Goal: Information Seeking & Learning: Learn about a topic

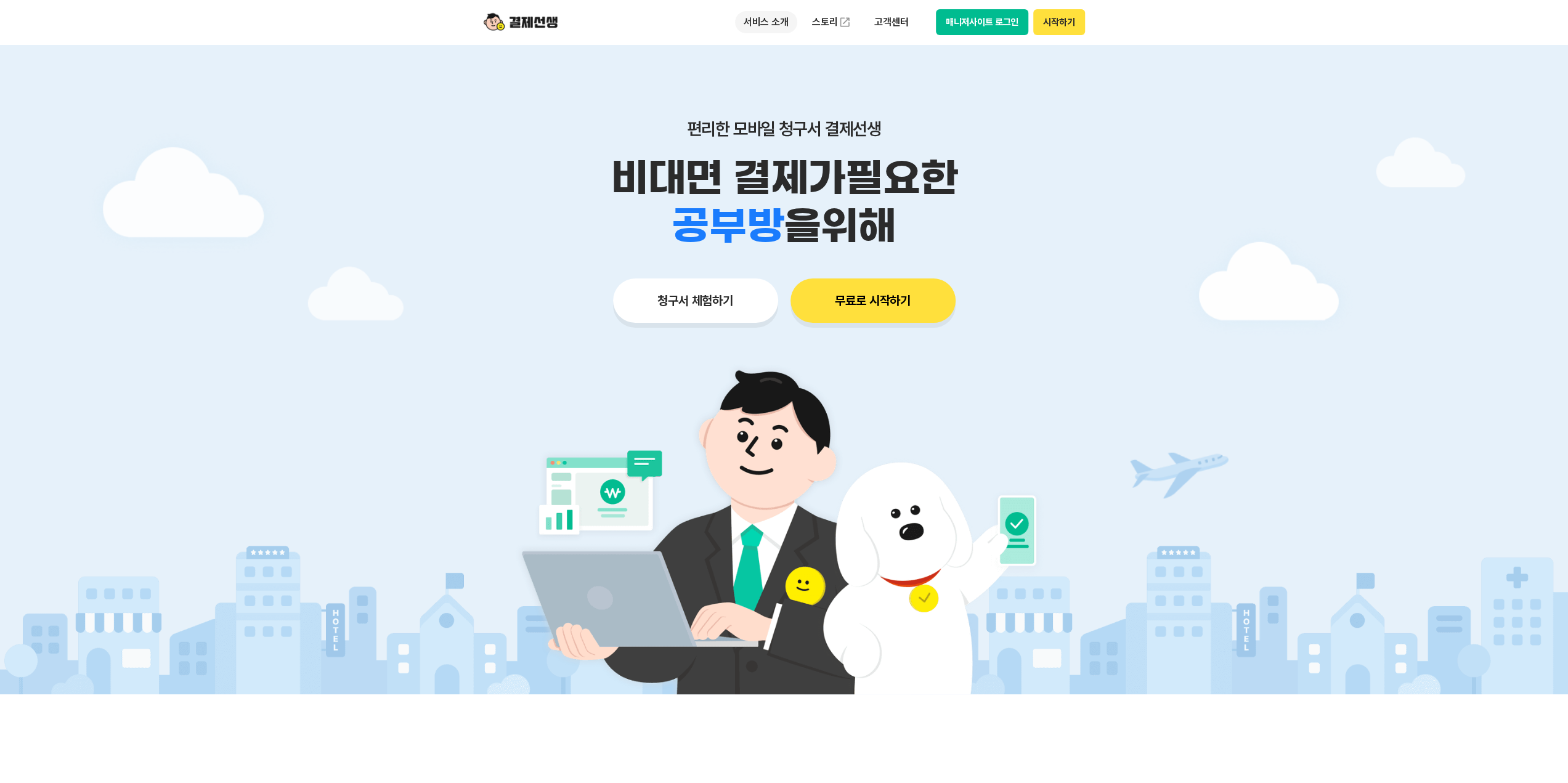
click at [775, 17] on p "서비스 소개" at bounding box center [766, 22] width 62 height 22
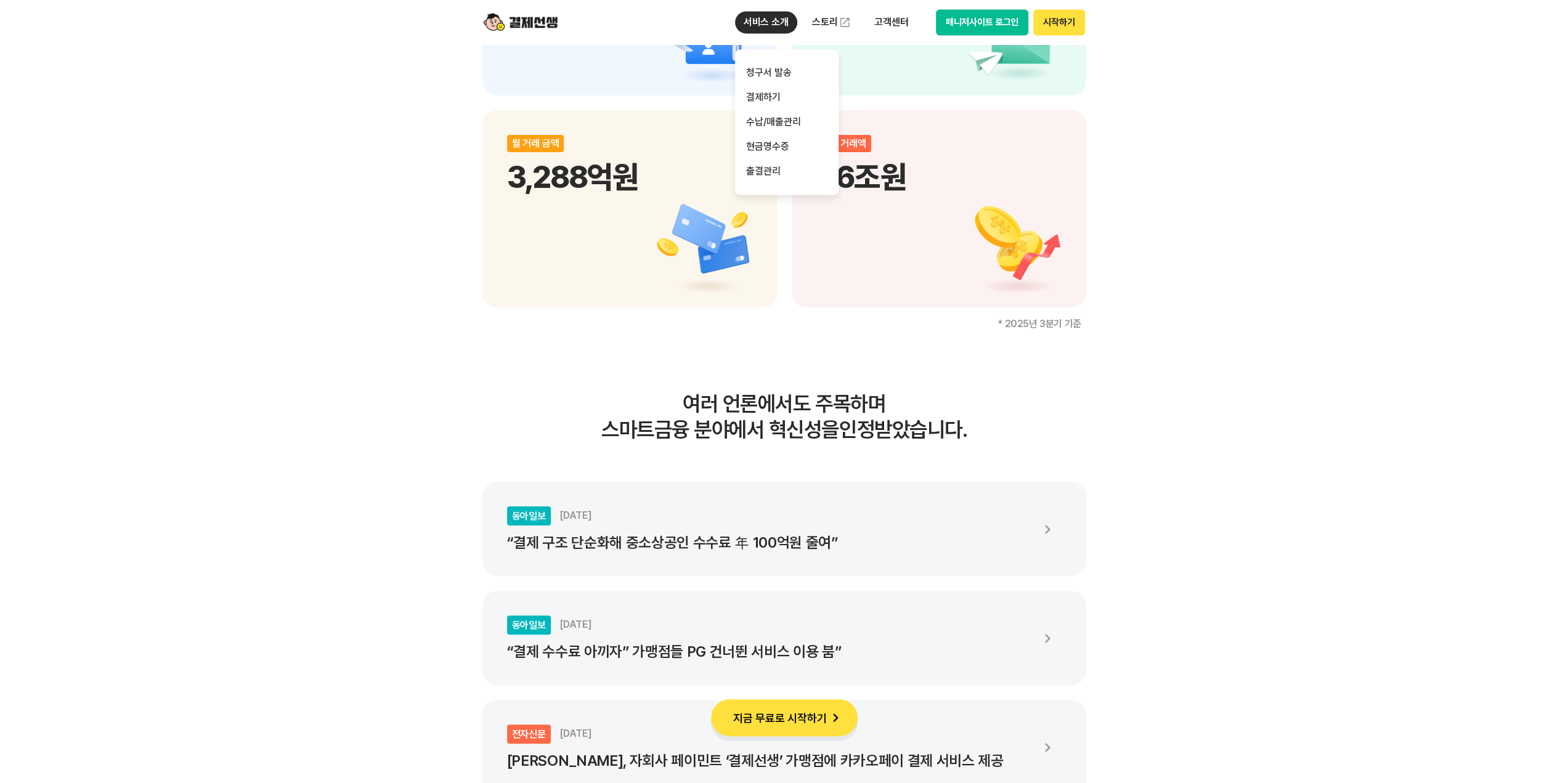
scroll to position [1726, 0]
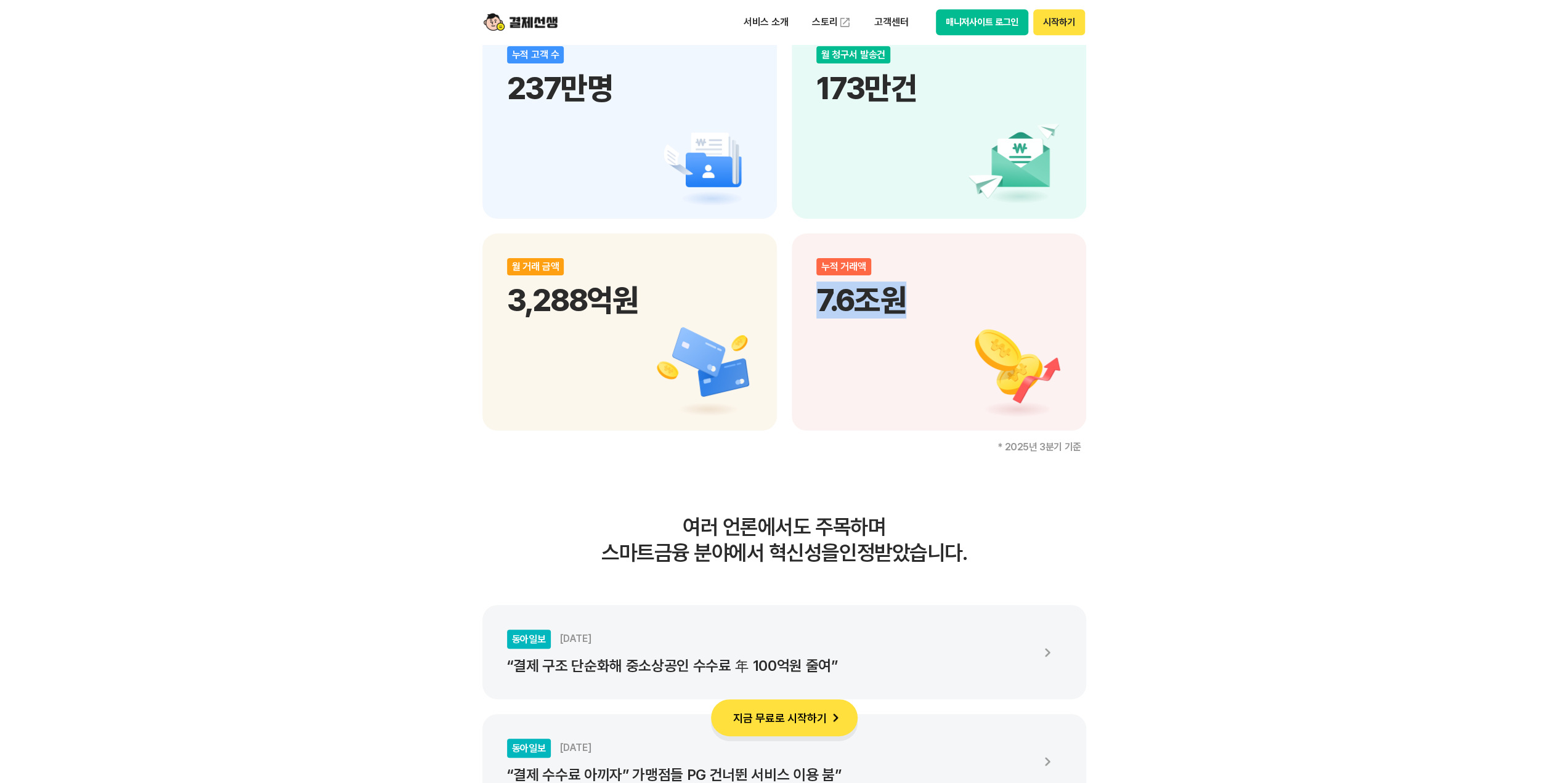
drag, startPoint x: 815, startPoint y: 293, endPoint x: 931, endPoint y: 296, distance: 116.0
click at [931, 296] on div "누적 거래액 7.6조원" at bounding box center [939, 331] width 295 height 197
click at [931, 296] on p "7.6조원" at bounding box center [938, 301] width 245 height 37
drag, startPoint x: 918, startPoint y: 294, endPoint x: 806, endPoint y: 295, distance: 112.0
click at [806, 295] on div "누적 거래액 7.6조원" at bounding box center [939, 331] width 295 height 197
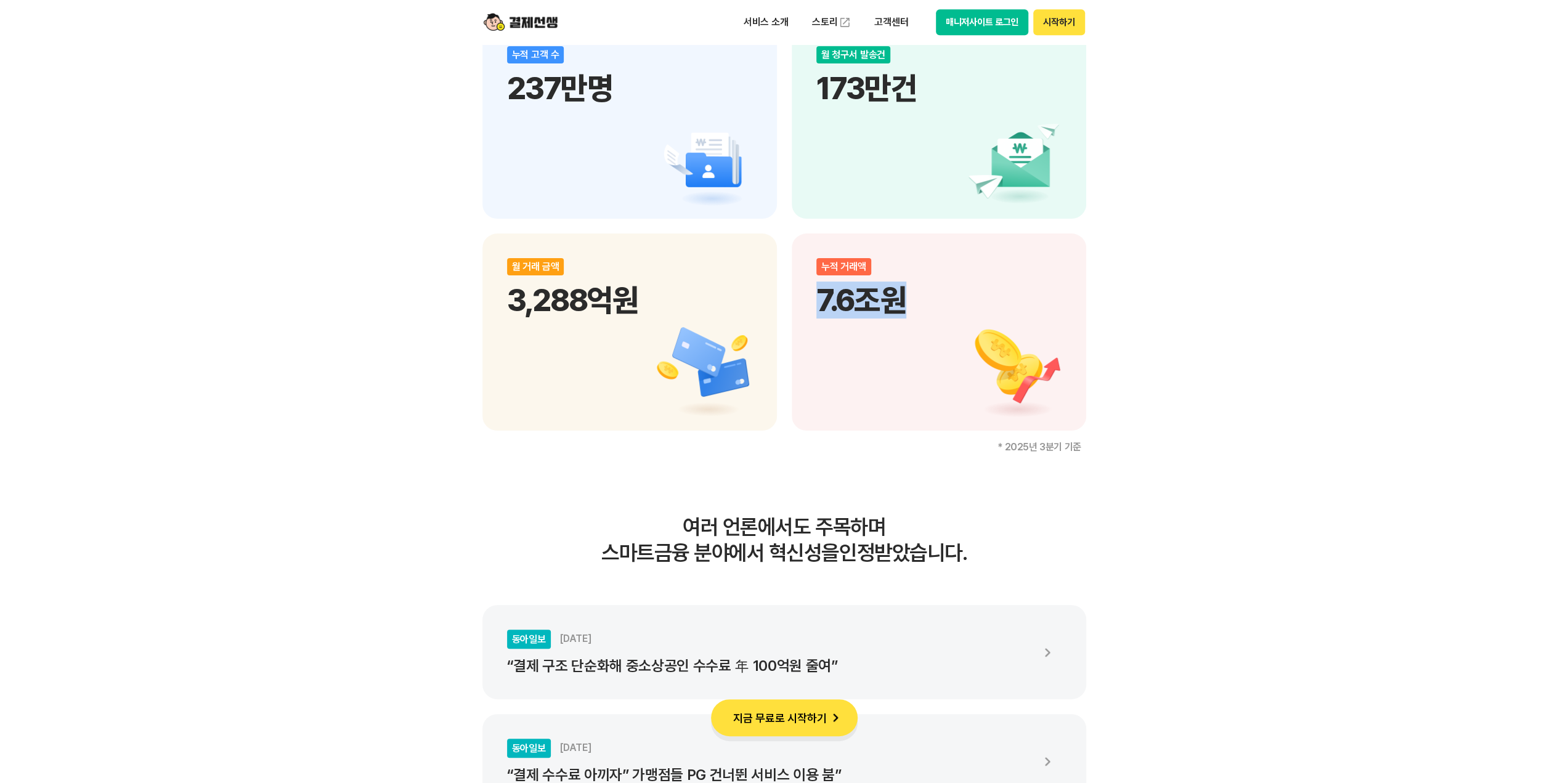
click at [806, 295] on div "누적 거래액 7.6조원" at bounding box center [939, 331] width 295 height 197
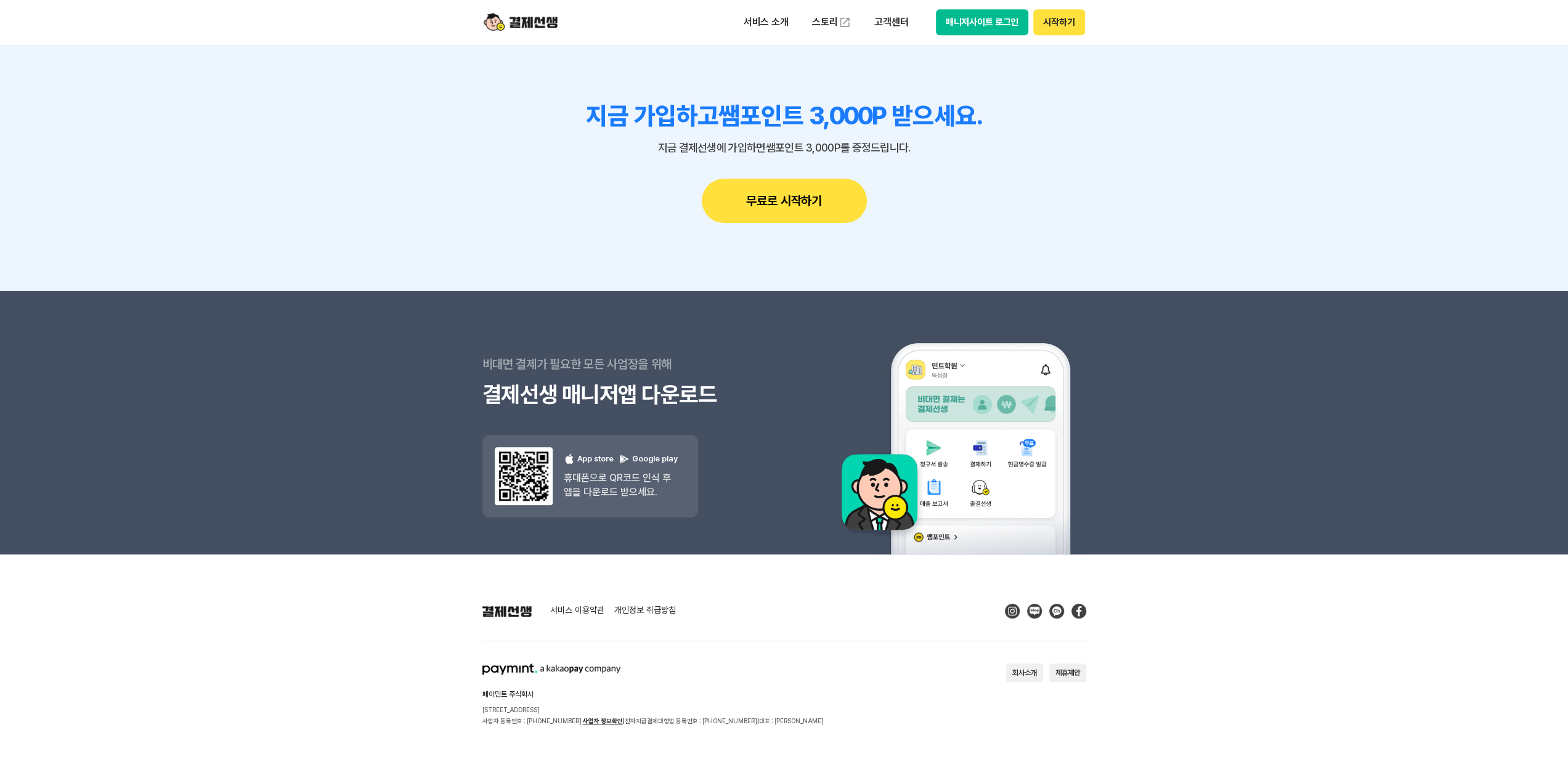
scroll to position [10883, 0]
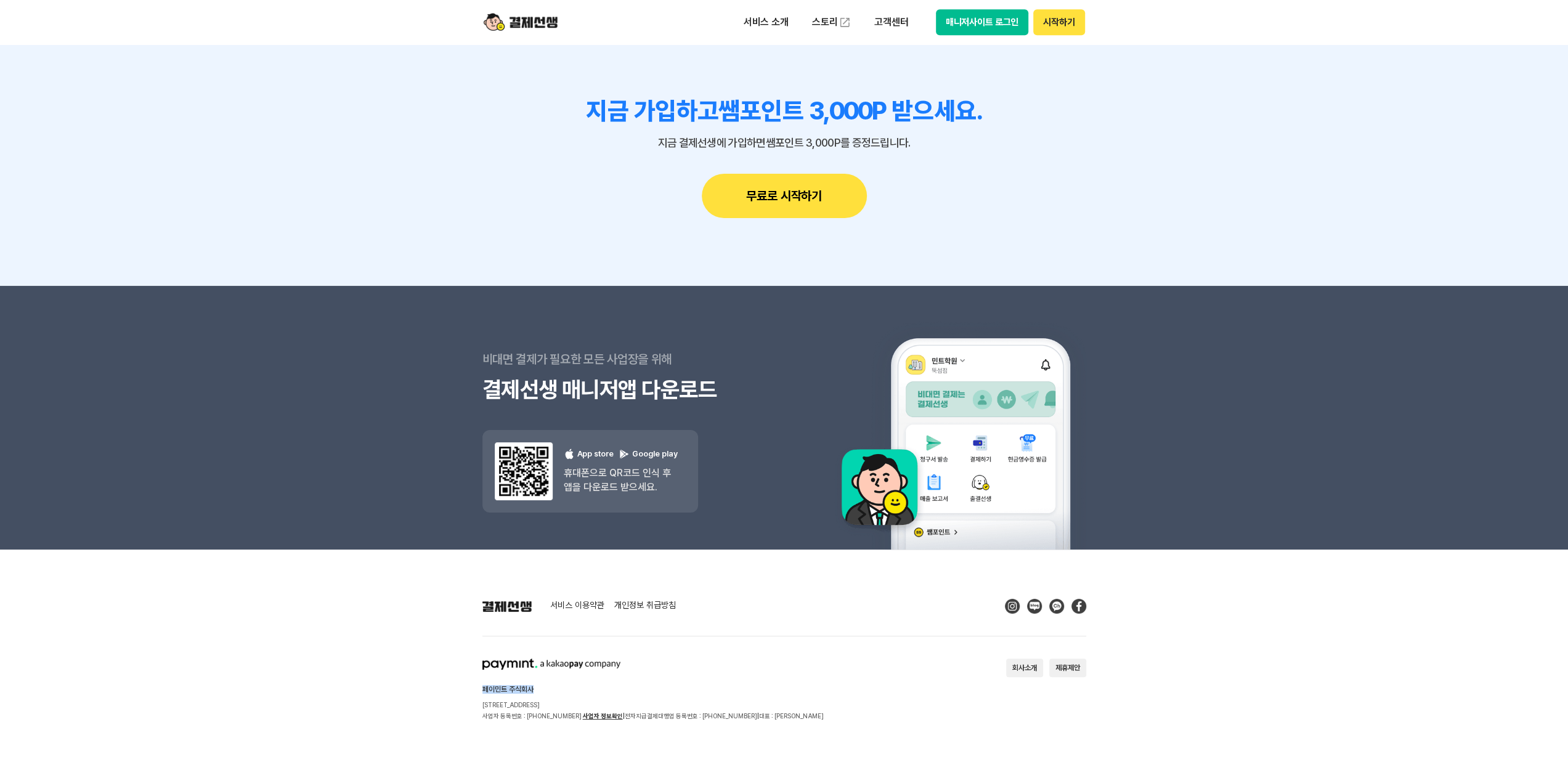
drag, startPoint x: 483, startPoint y: 690, endPoint x: 583, endPoint y: 687, distance: 100.0
click at [583, 687] on h2 "페이민트 주식회사" at bounding box center [653, 690] width 341 height 7
click at [591, 687] on h2 "페이민트 주식회사" at bounding box center [653, 690] width 341 height 7
drag, startPoint x: 613, startPoint y: 716, endPoint x: 661, endPoint y: 713, distance: 48.1
click at [661, 713] on p "사업자 등록번호 : [PHONE_NUMBER] 사업자 정보확인 | 전자지급결제대행업 등록번호 : [PHONE_NUMBER] | 대표 : [PE…" at bounding box center [653, 717] width 341 height 11
